Goal: Find specific page/section: Find specific page/section

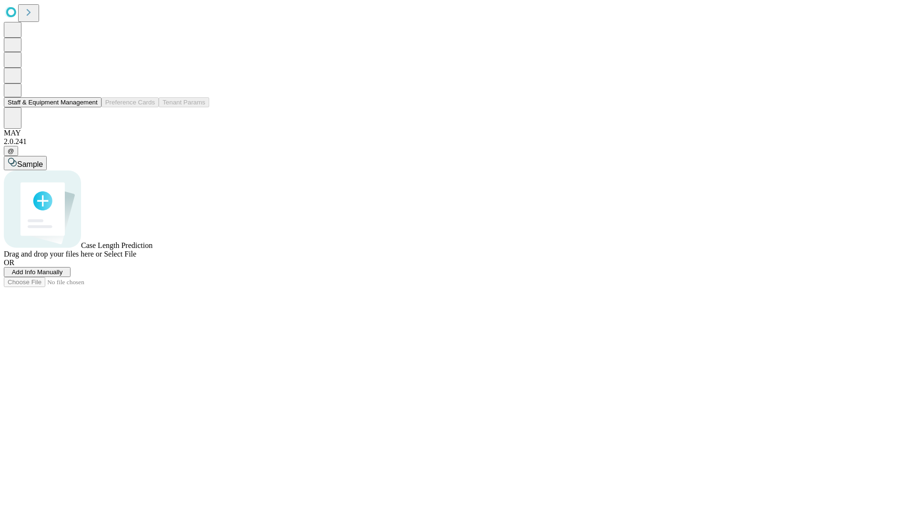
click at [91, 107] on button "Staff & Equipment Management" at bounding box center [53, 102] width 98 height 10
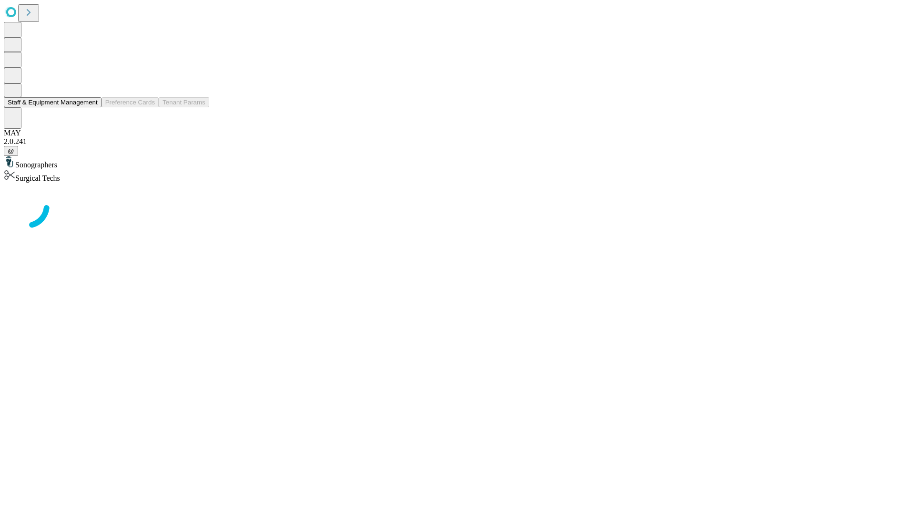
click at [91, 107] on button "Staff & Equipment Management" at bounding box center [53, 102] width 98 height 10
